Goal: Task Accomplishment & Management: Manage account settings

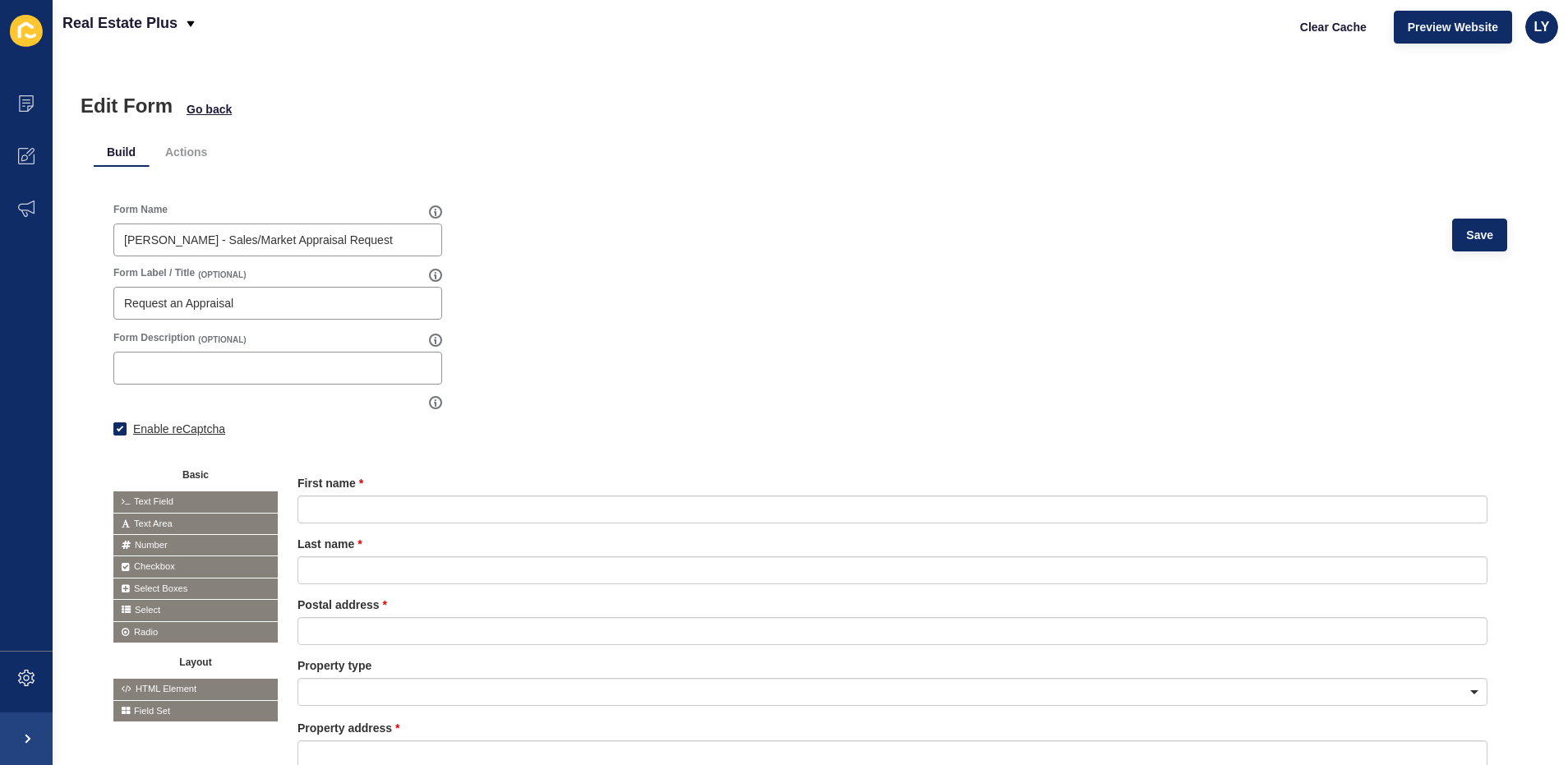
click at [160, 427] on label "Enable reCaptcha" at bounding box center [180, 428] width 92 height 16
click at [124, 427] on input "Enable reCaptcha" at bounding box center [119, 431] width 10 height 10
checkbox input "false"
click at [1466, 238] on span "Save" at bounding box center [1480, 234] width 27 height 16
click at [756, 282] on form "Form Name [PERSON_NAME] - Sales/Market Appraisal Request Save Form Label / Titl…" at bounding box center [811, 704] width 1394 height 1003
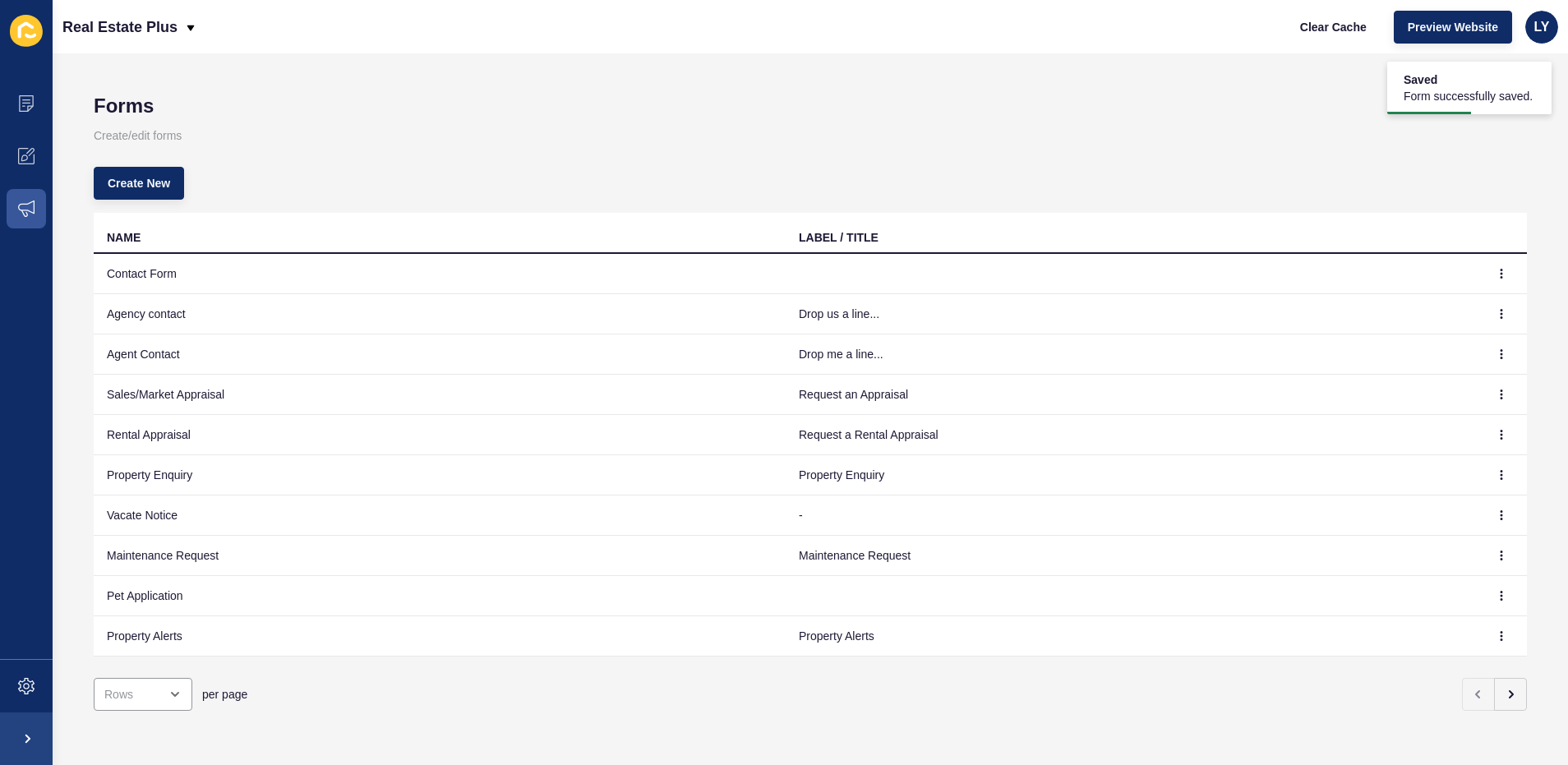
scroll to position [4, 0]
click at [1489, 556] on button "button" at bounding box center [1501, 555] width 25 height 23
click at [1480, 576] on link "Edit" at bounding box center [1444, 584] width 115 height 36
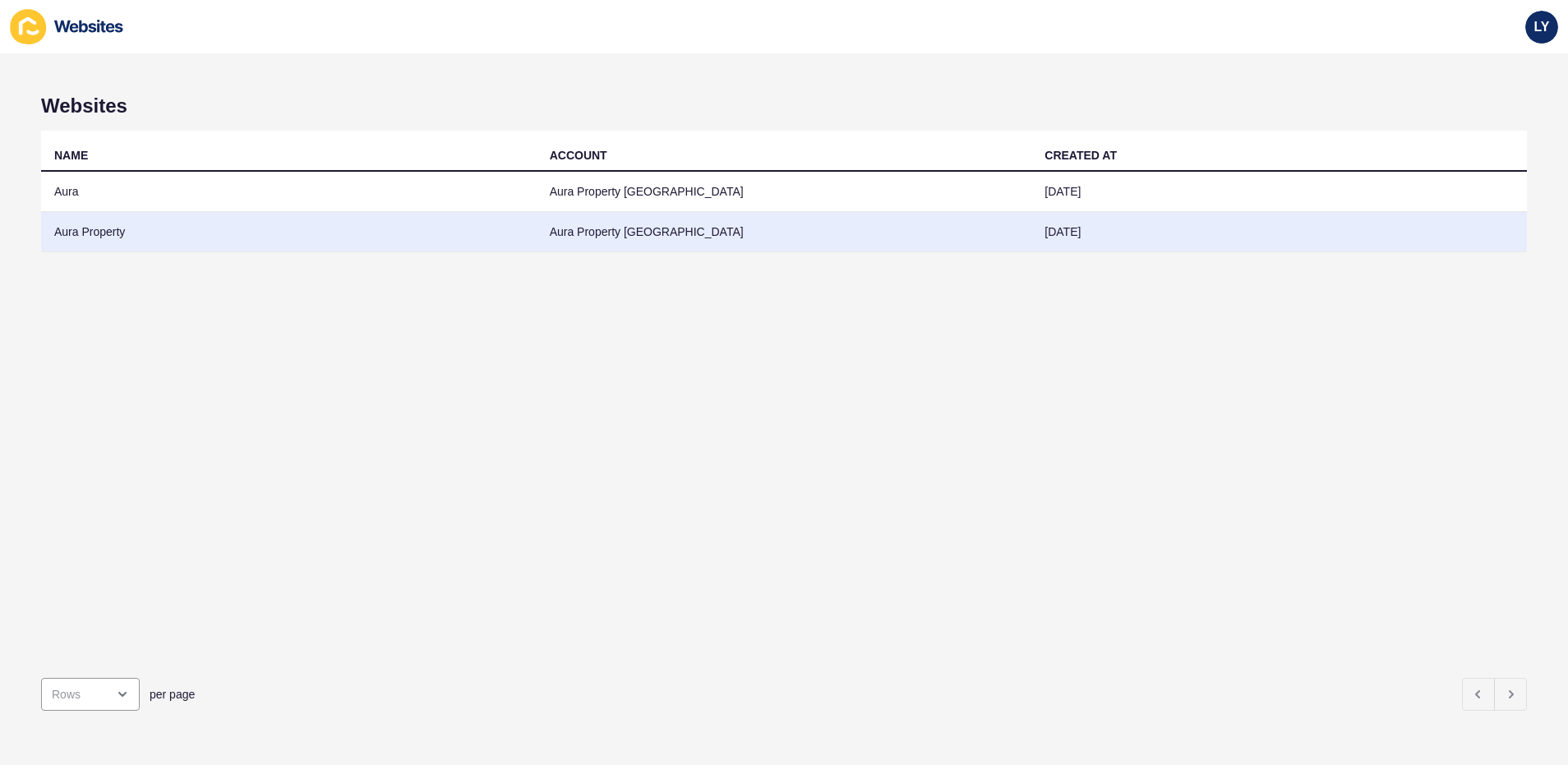
click at [200, 234] on td "Aura Property" at bounding box center [289, 232] width 496 height 40
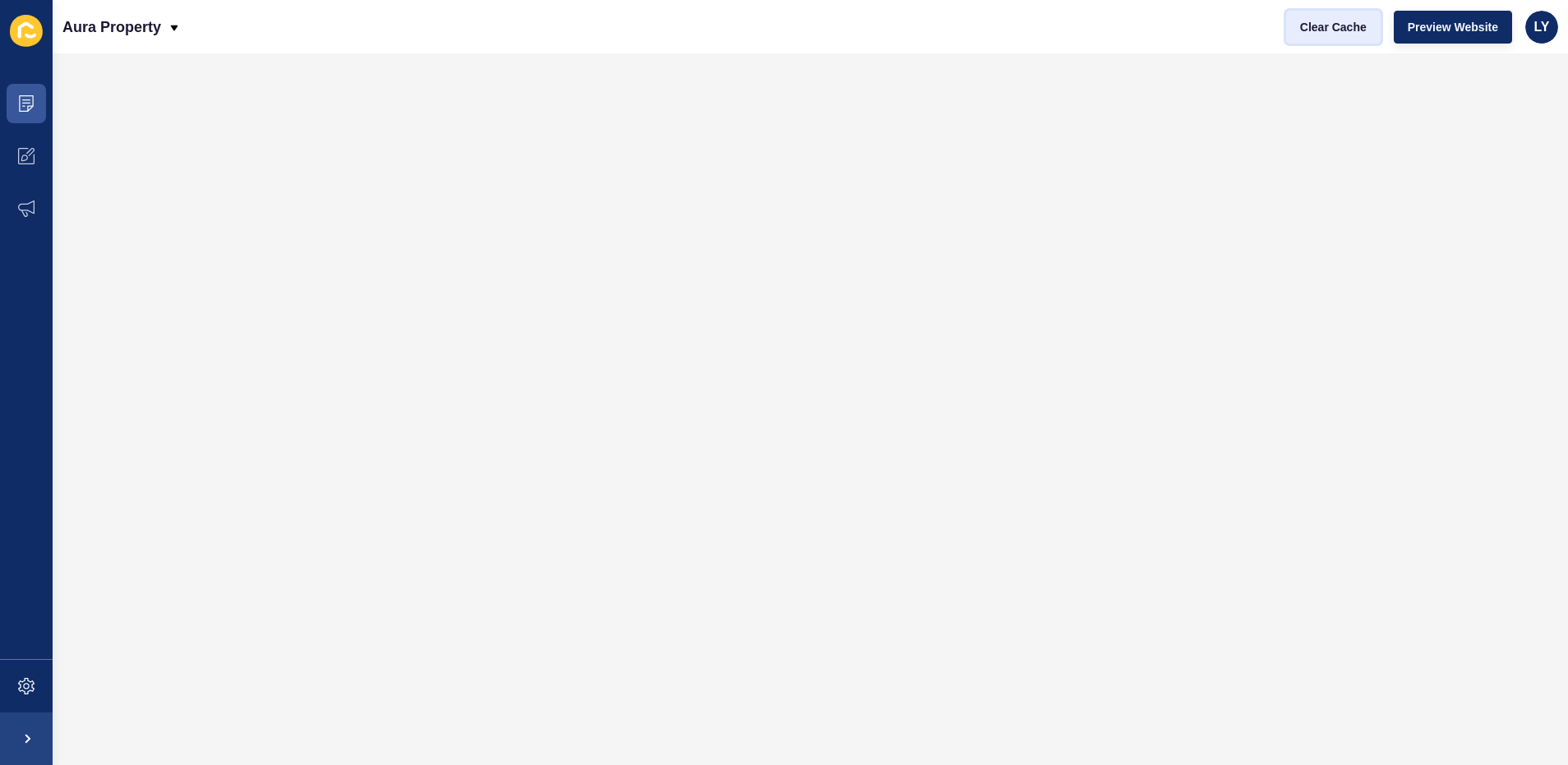
drag, startPoint x: 1336, startPoint y: 15, endPoint x: 1358, endPoint y: 20, distance: 22.6
click at [1336, 15] on button "Clear Cache" at bounding box center [1333, 26] width 95 height 32
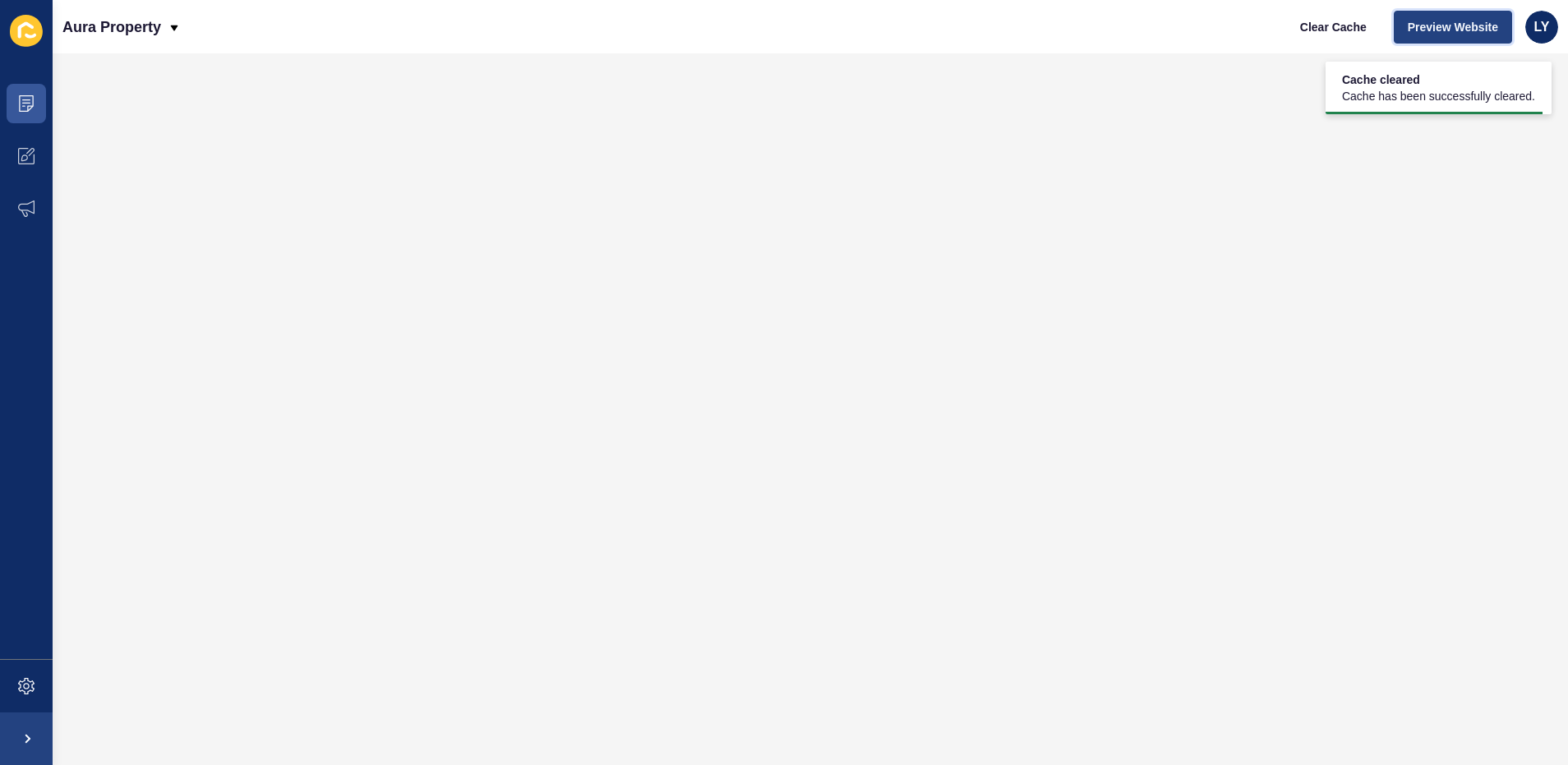
click at [1436, 32] on span "Preview Website" at bounding box center [1453, 26] width 91 height 16
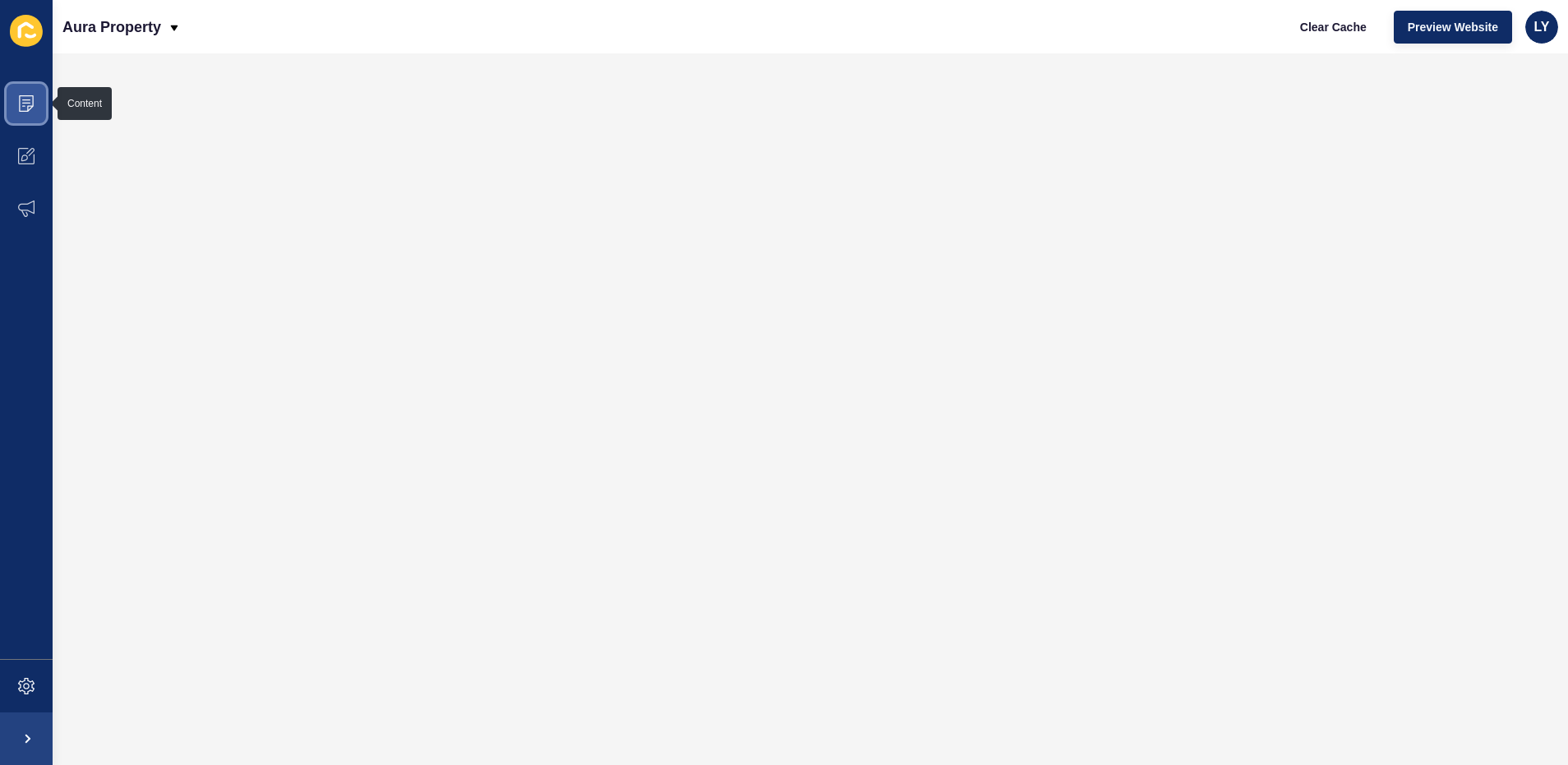
click at [28, 112] on span at bounding box center [27, 103] width 53 height 53
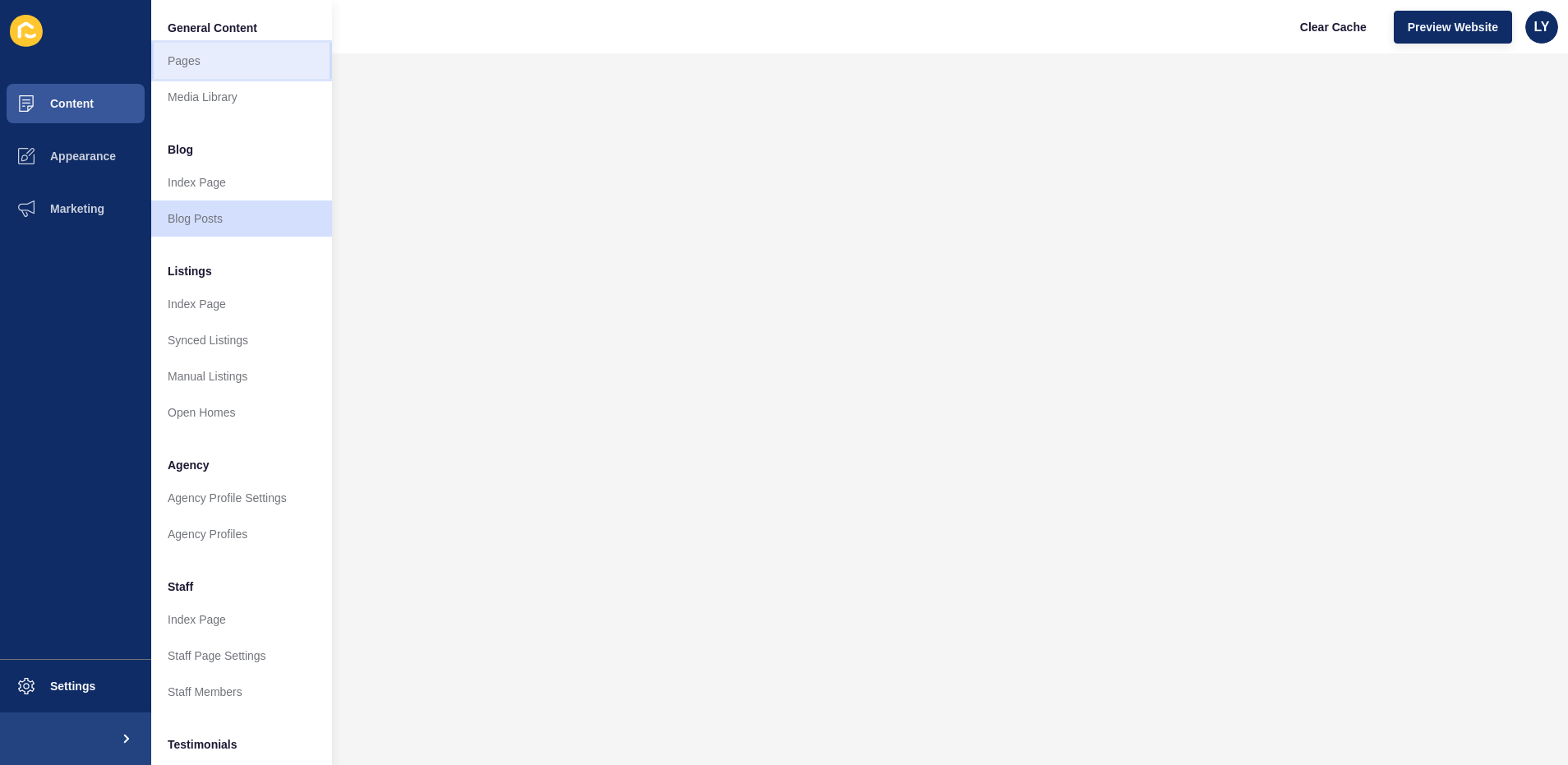
click at [202, 60] on link "Pages" at bounding box center [241, 61] width 180 height 36
